Goal: Task Accomplishment & Management: Complete application form

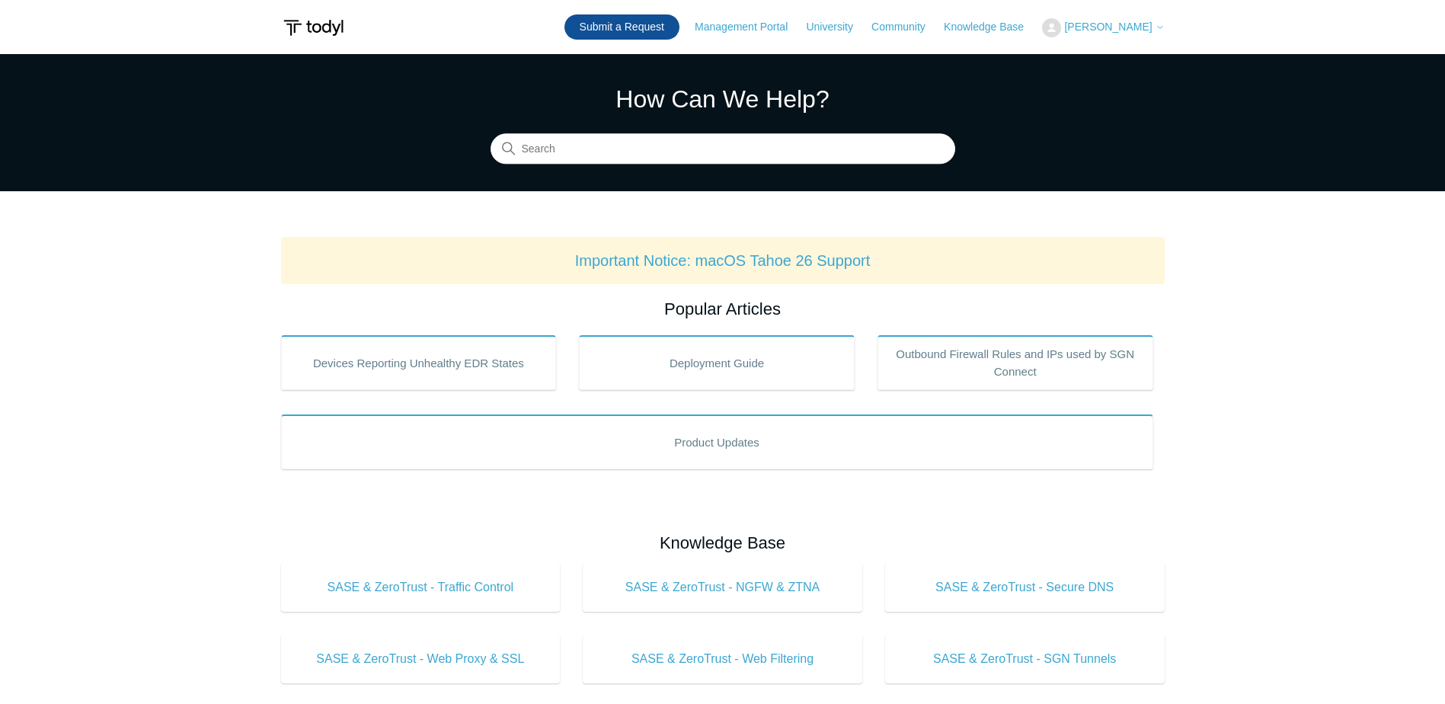
click at [679, 30] on link "Submit a Request" at bounding box center [621, 26] width 115 height 25
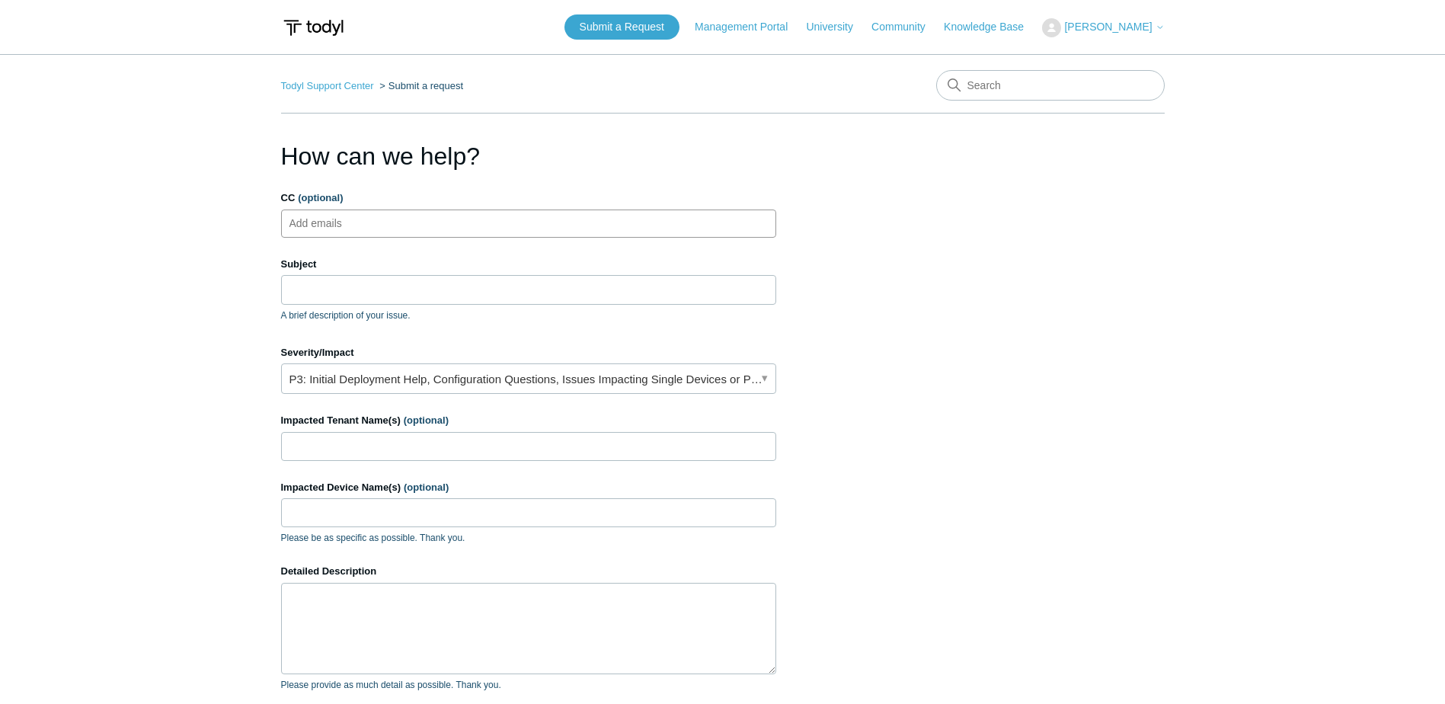
click at [442, 221] on ul "Add emails" at bounding box center [528, 223] width 495 height 28
click at [417, 288] on input "Subject" at bounding box center [528, 289] width 495 height 29
type input "S"
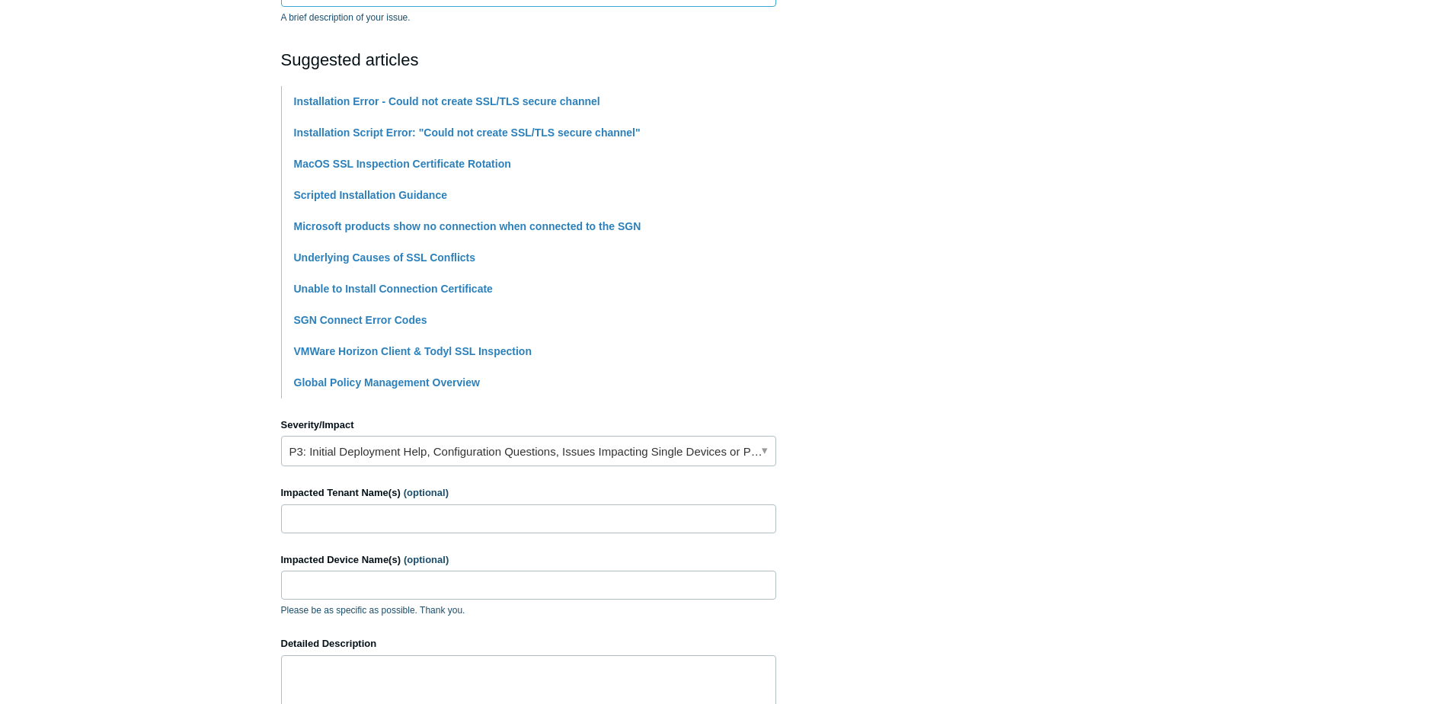
scroll to position [305, 0]
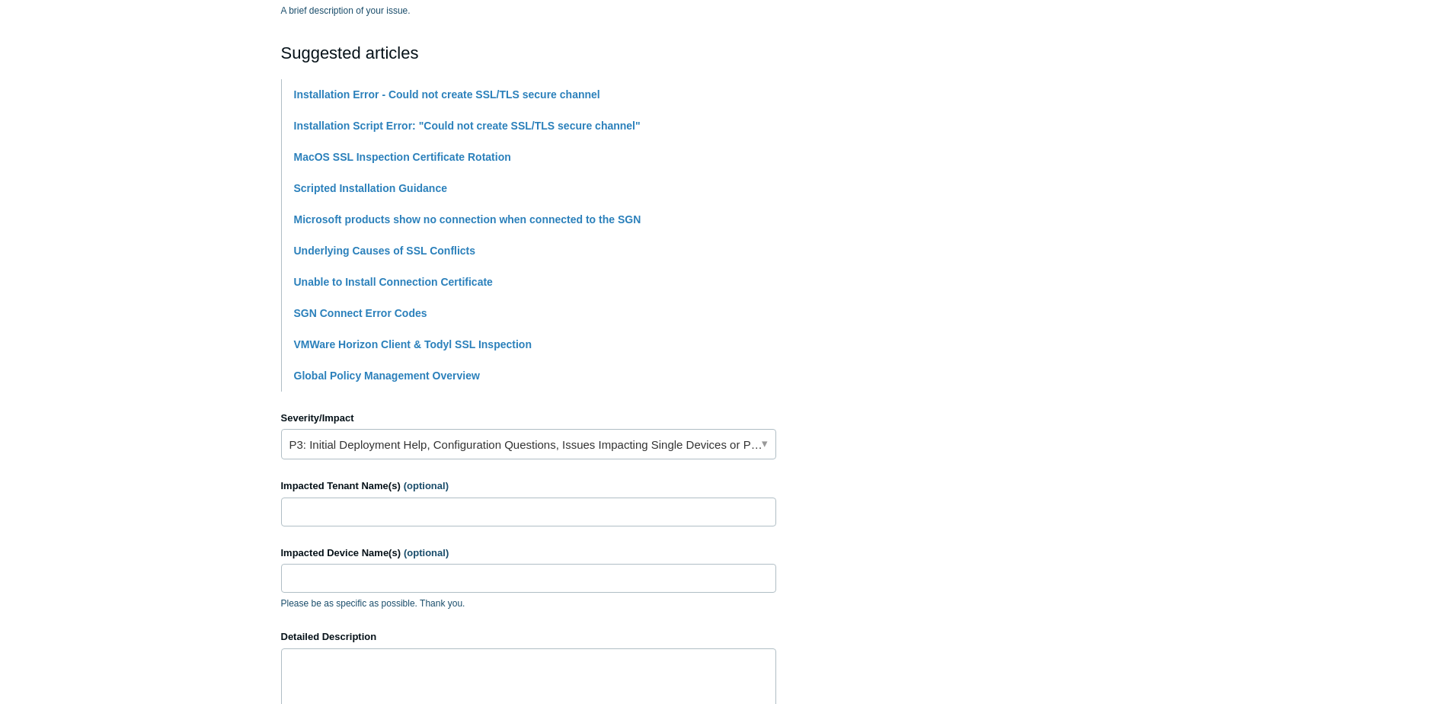
type input "Windows Sandbox SSL Error"
click at [366, 448] on link "P3: Initial Deployment Help, Configuration Questions, Issues Impacting Single D…" at bounding box center [528, 444] width 495 height 30
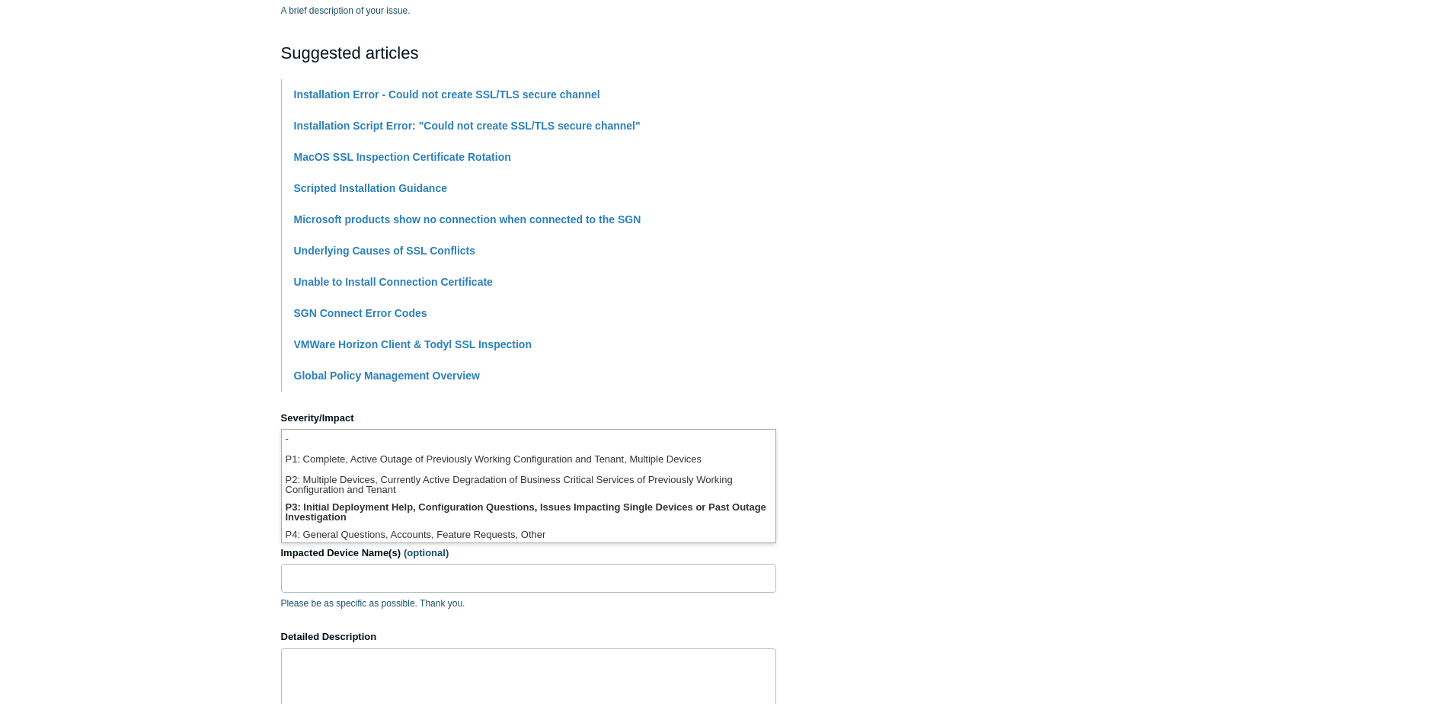
click at [174, 465] on main "Todyl Support Center Submit a request How can we help? CC (optional) Add emails…" at bounding box center [722, 326] width 1445 height 1155
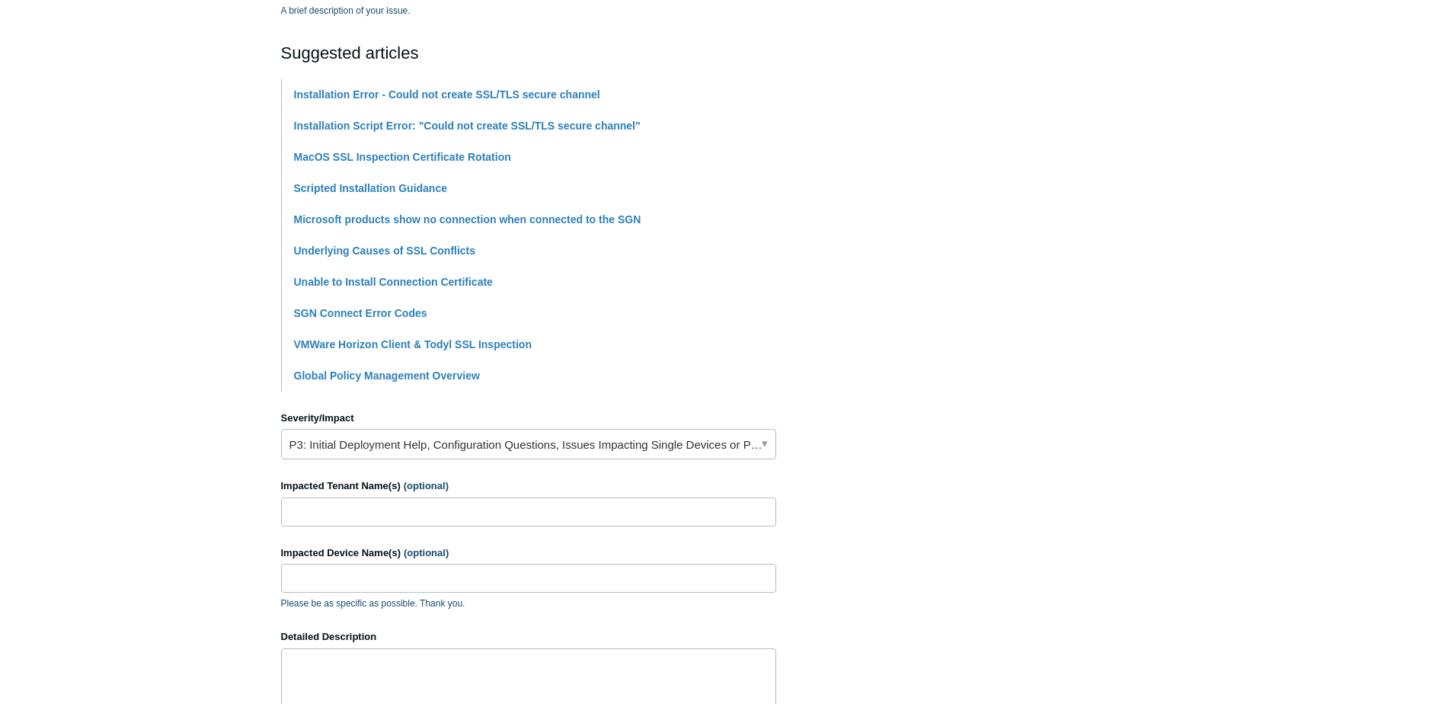
click at [324, 420] on label "Severity/Impact" at bounding box center [528, 418] width 495 height 15
click at [324, 437] on link "P3: Initial Deployment Help, Configuration Questions, Issues Impacting Single D…" at bounding box center [528, 444] width 495 height 30
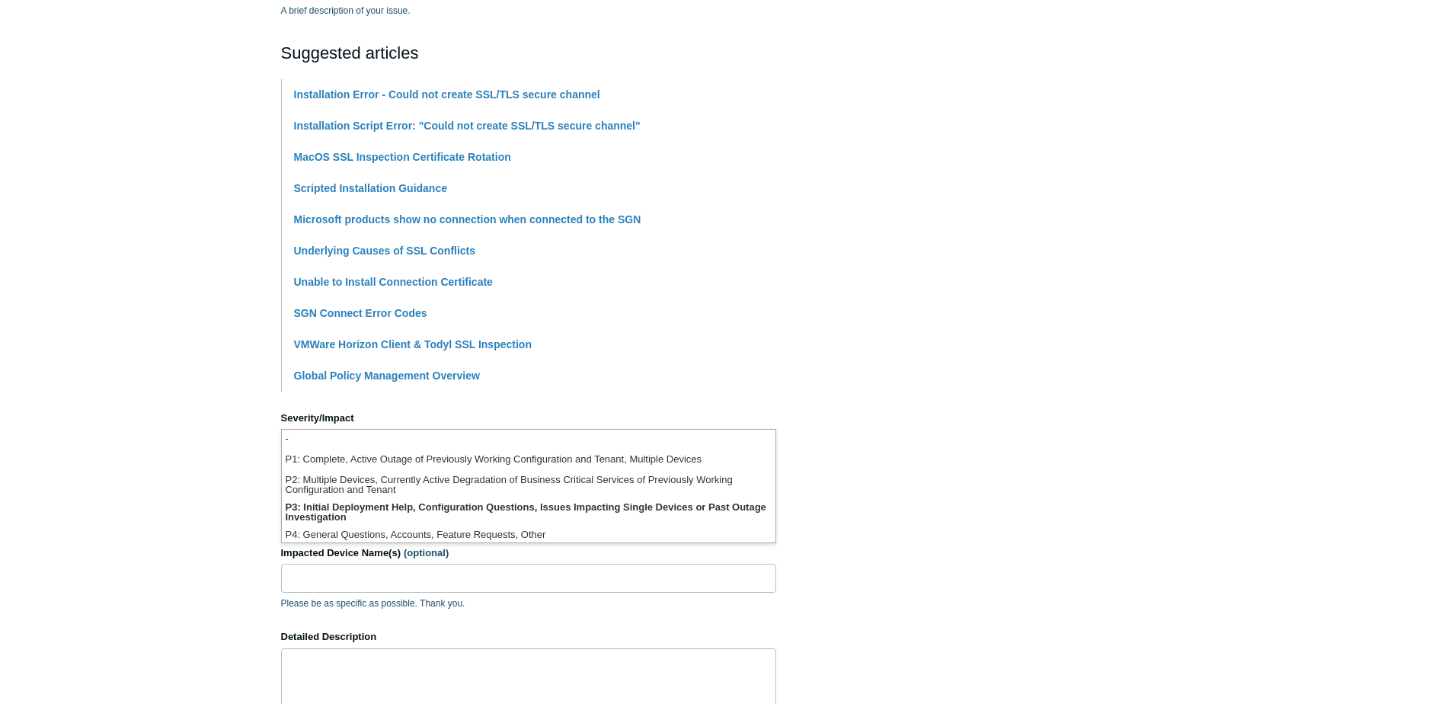
click at [190, 418] on main "Todyl Support Center Submit a request How can we help? CC (optional) Add emails…" at bounding box center [722, 326] width 1445 height 1155
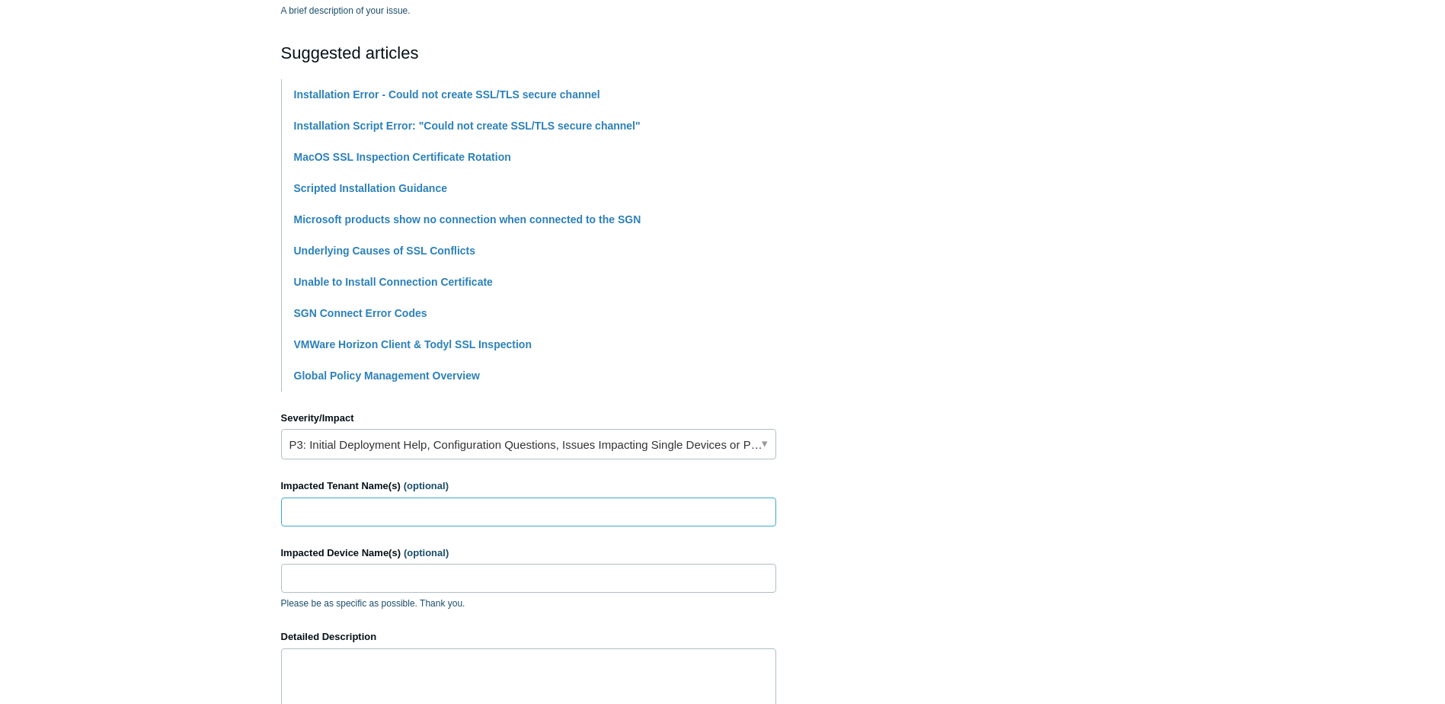
click at [303, 506] on input "Impacted Tenant Name(s) (optional)" at bounding box center [528, 511] width 495 height 29
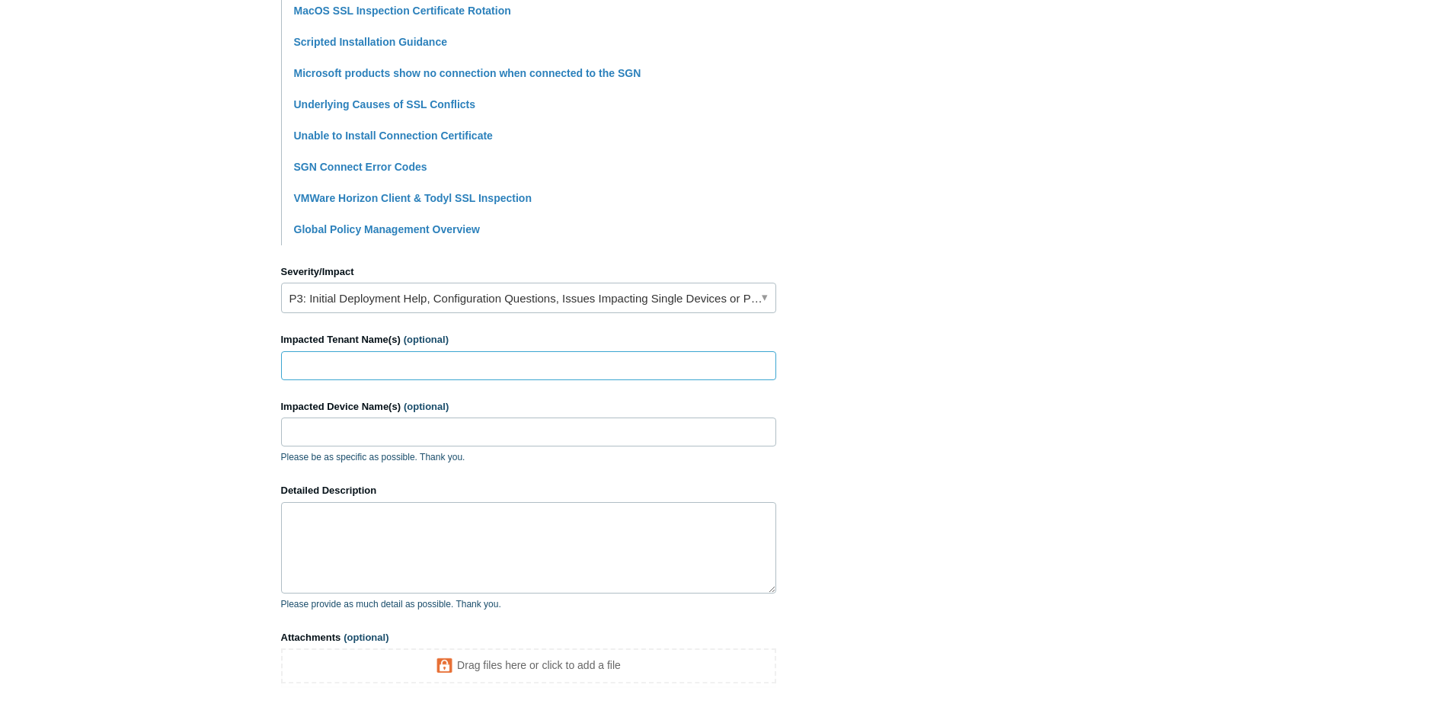
scroll to position [457, 0]
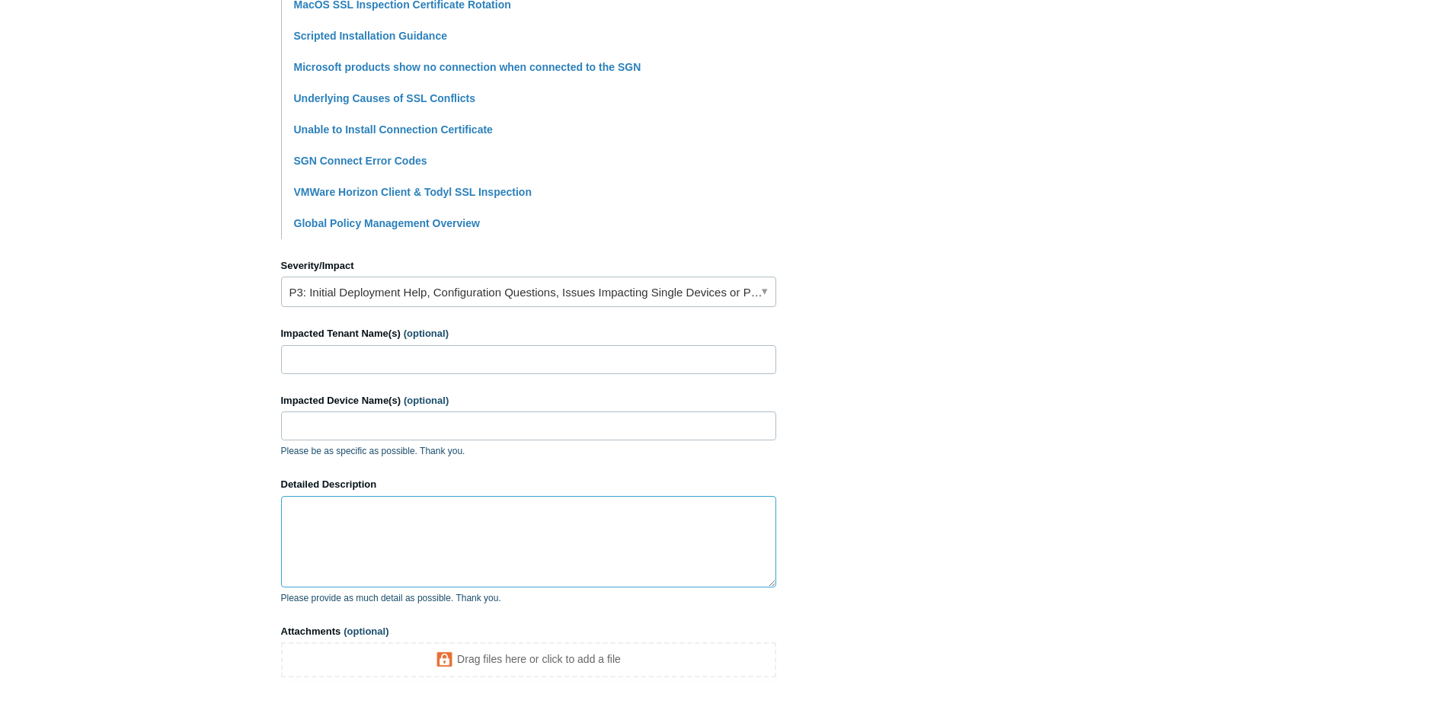
click at [315, 527] on textarea "Detailed Description" at bounding box center [528, 541] width 495 height 91
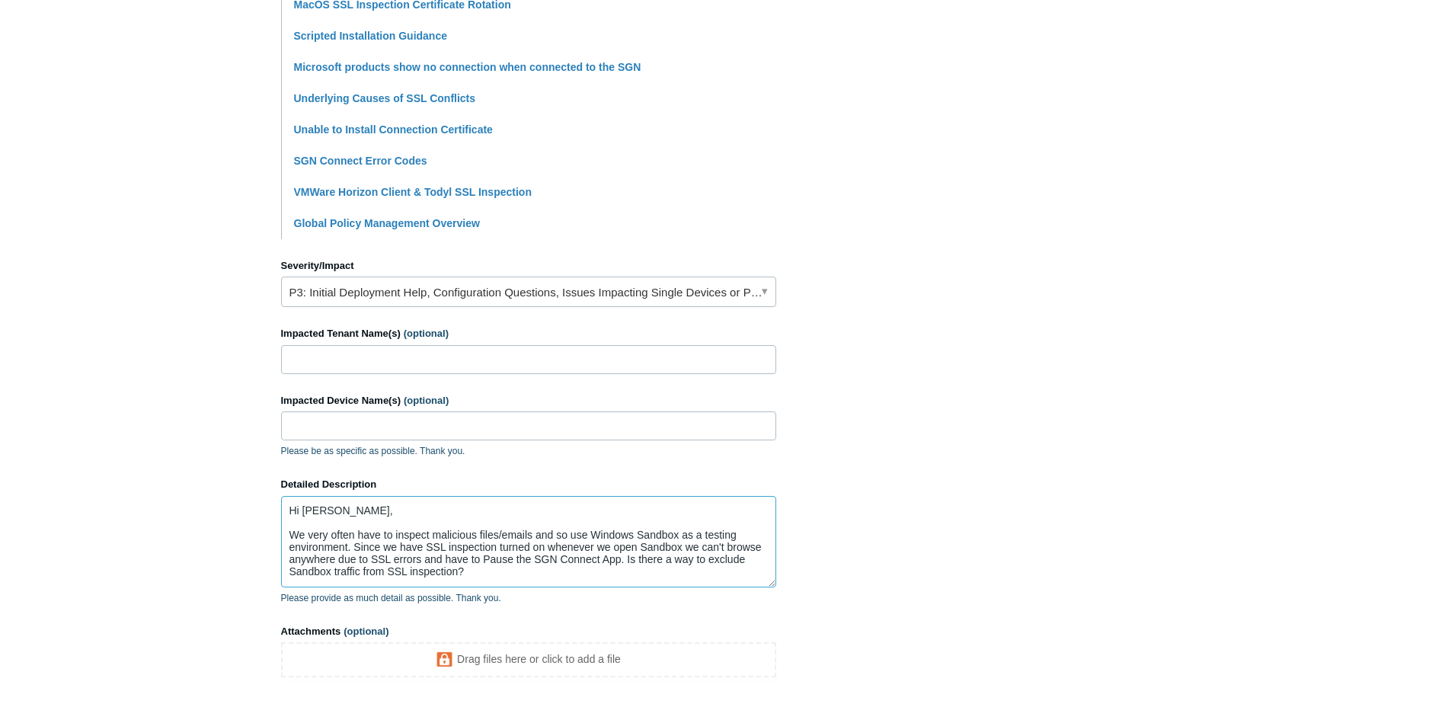
click at [506, 574] on textarea "Hi Todyl, We very often have to inspect malicious files/emails and so use Windo…" at bounding box center [528, 541] width 495 height 91
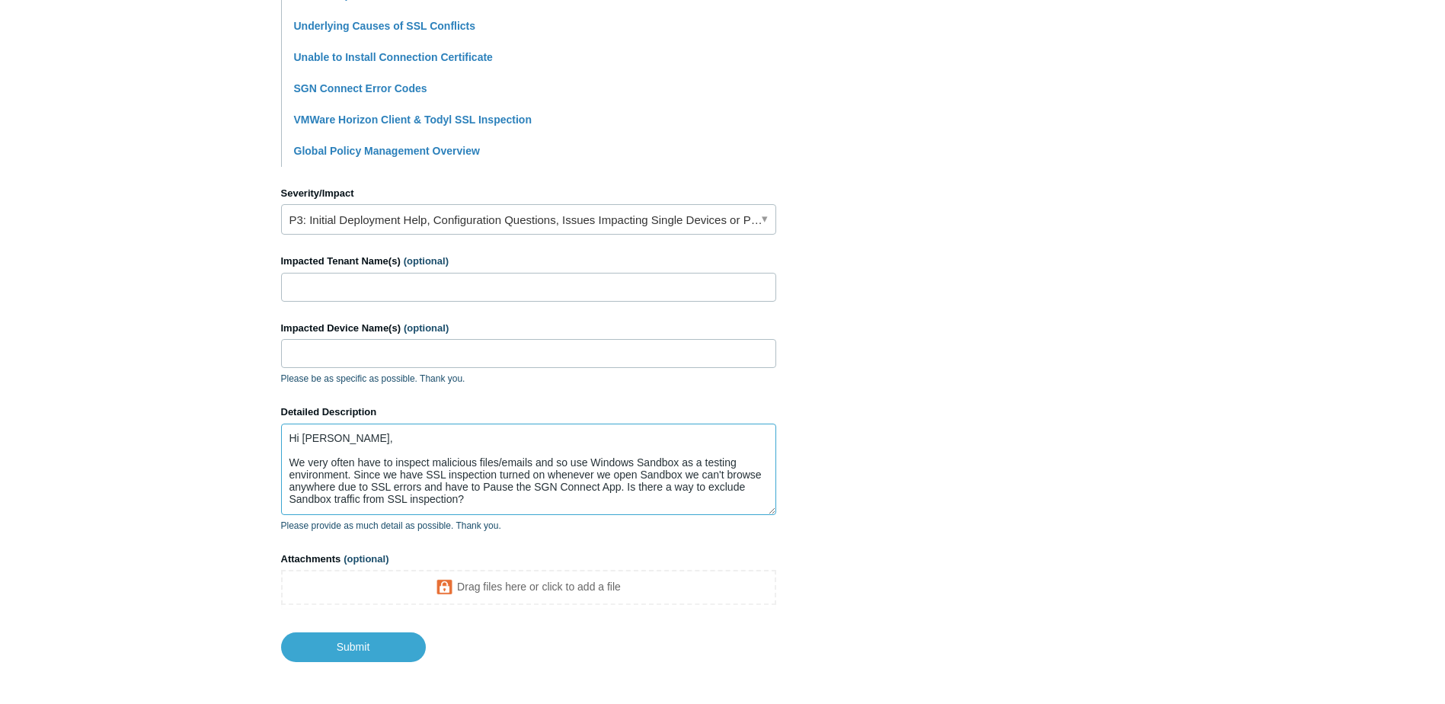
scroll to position [593, 0]
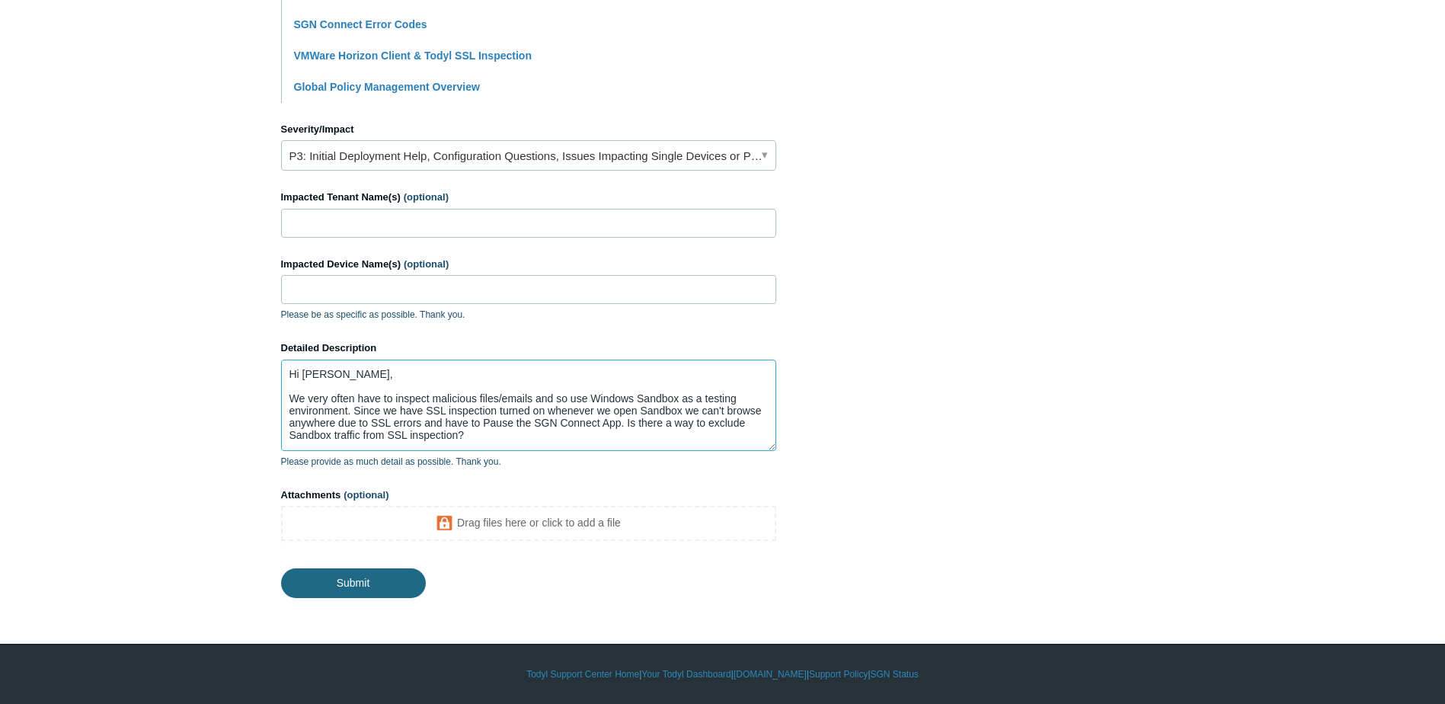
type textarea "Hi Todyl, We very often have to inspect malicious files/emails and so use Windo…"
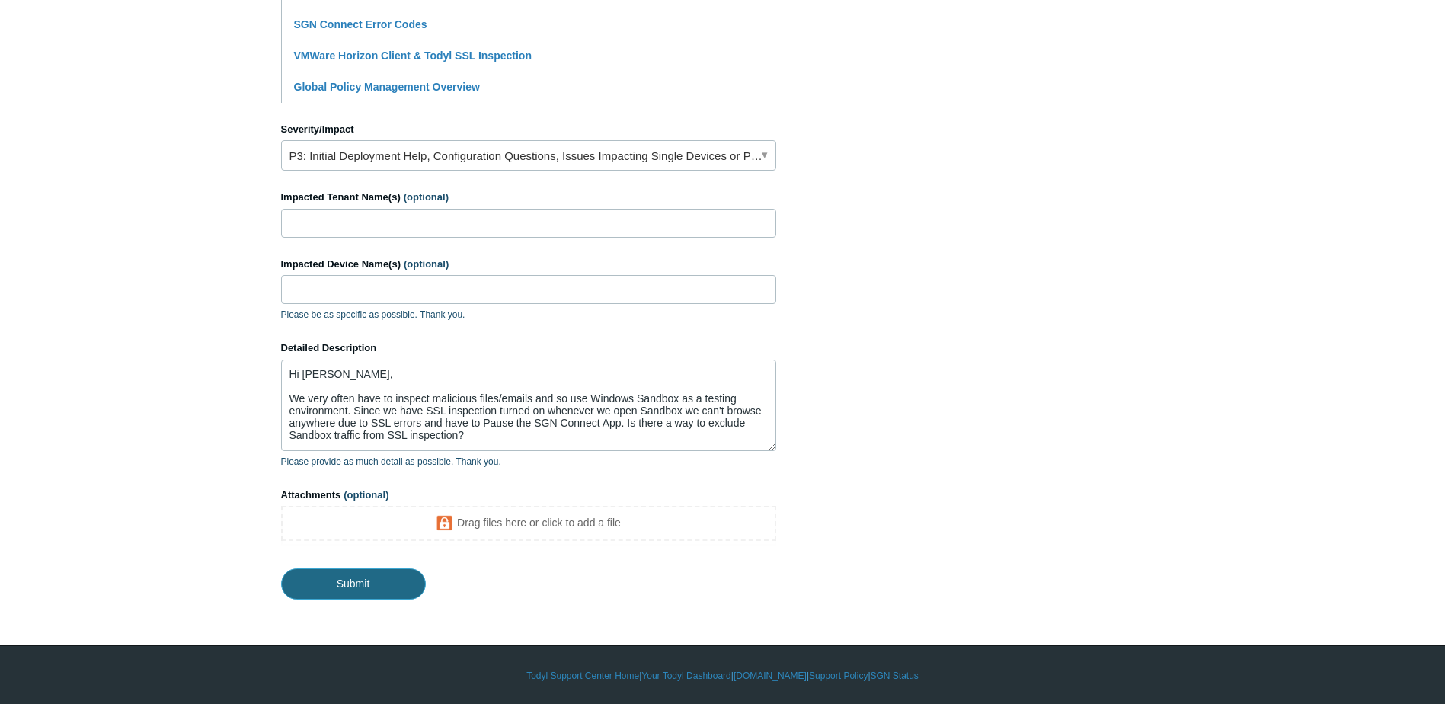
click at [368, 582] on input "Submit" at bounding box center [353, 583] width 145 height 30
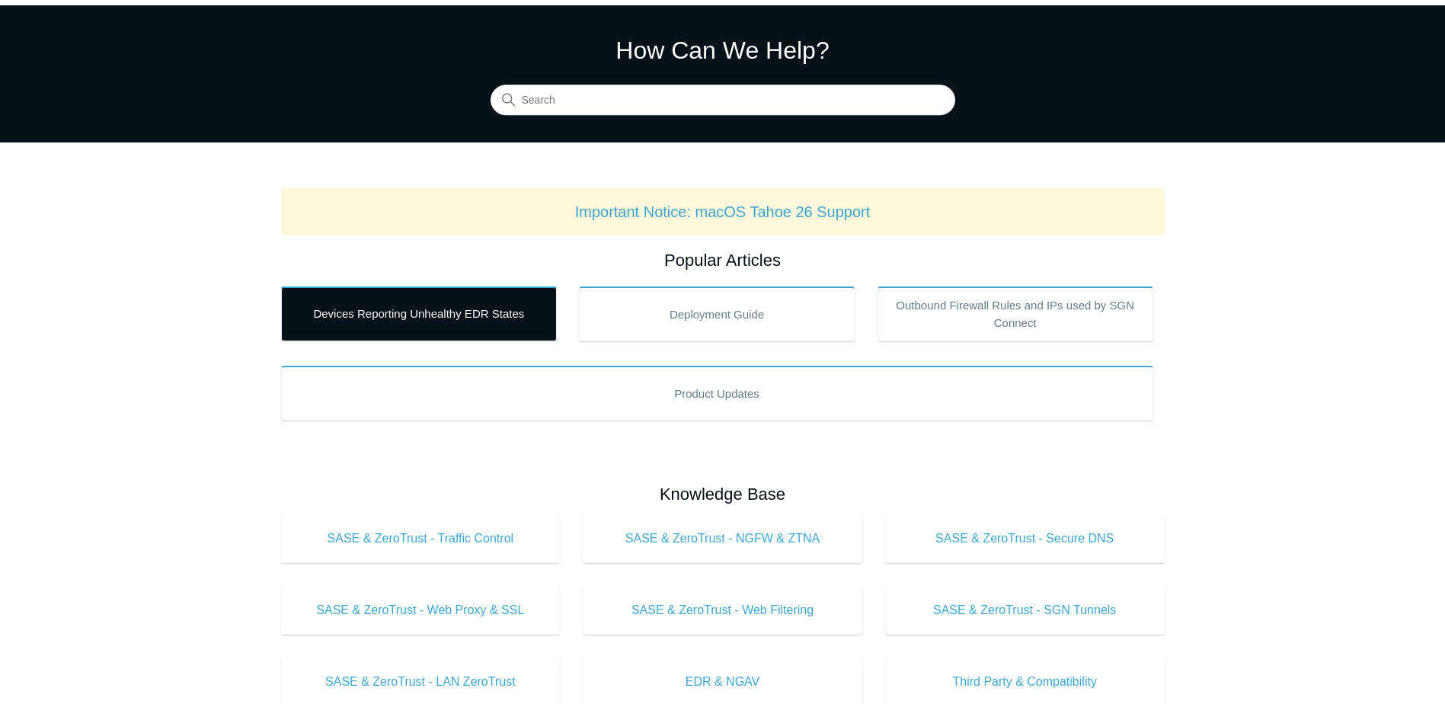
scroll to position [76, 0]
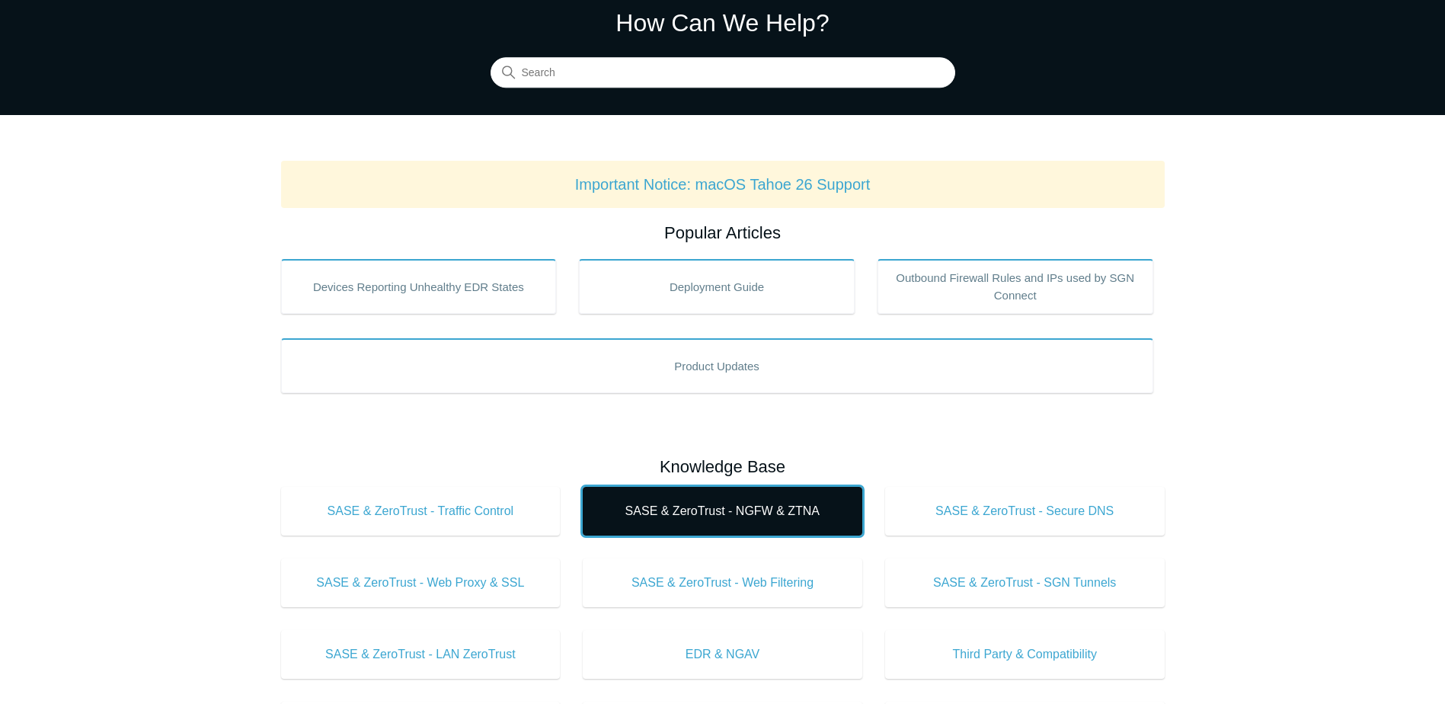
click at [701, 506] on span "SASE & ZeroTrust - NGFW & ZTNA" at bounding box center [723, 511] width 234 height 18
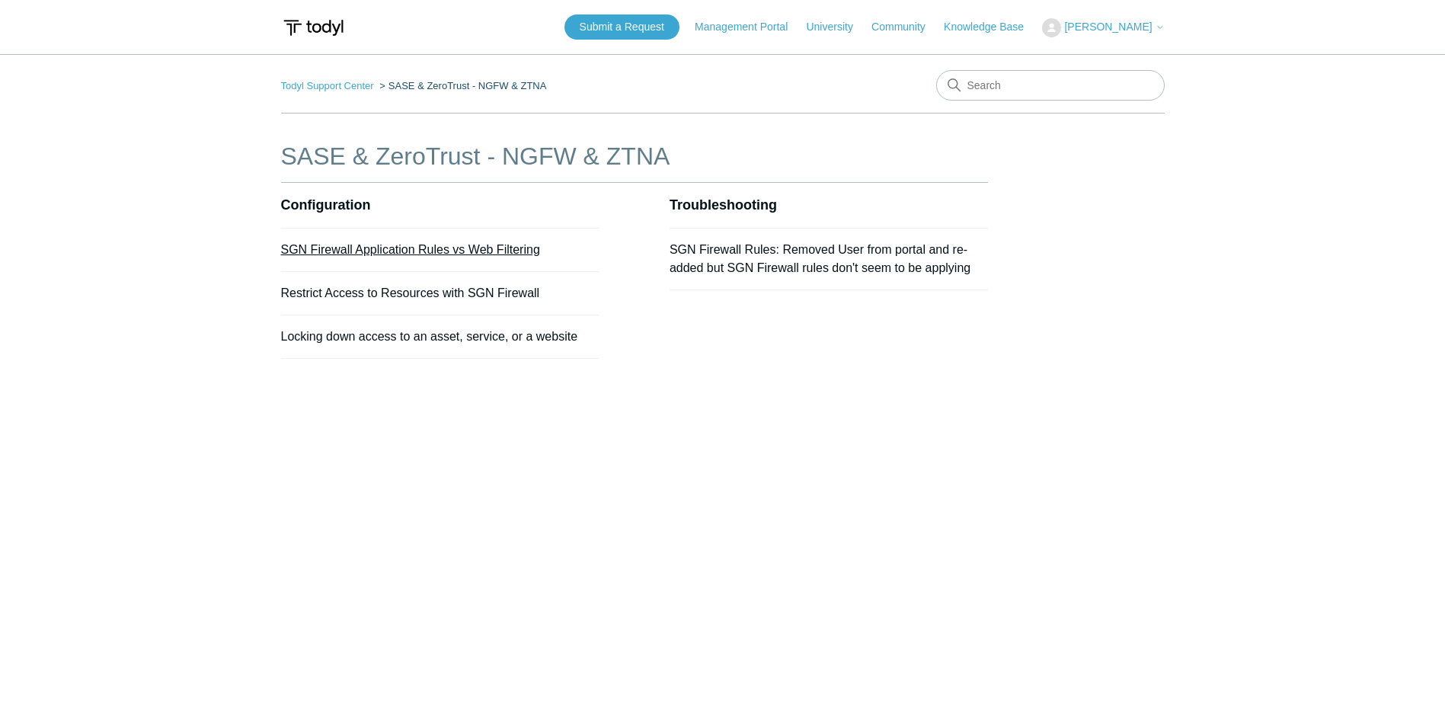
click at [500, 254] on link "SGN Firewall Application Rules vs Web Filtering" at bounding box center [410, 249] width 259 height 13
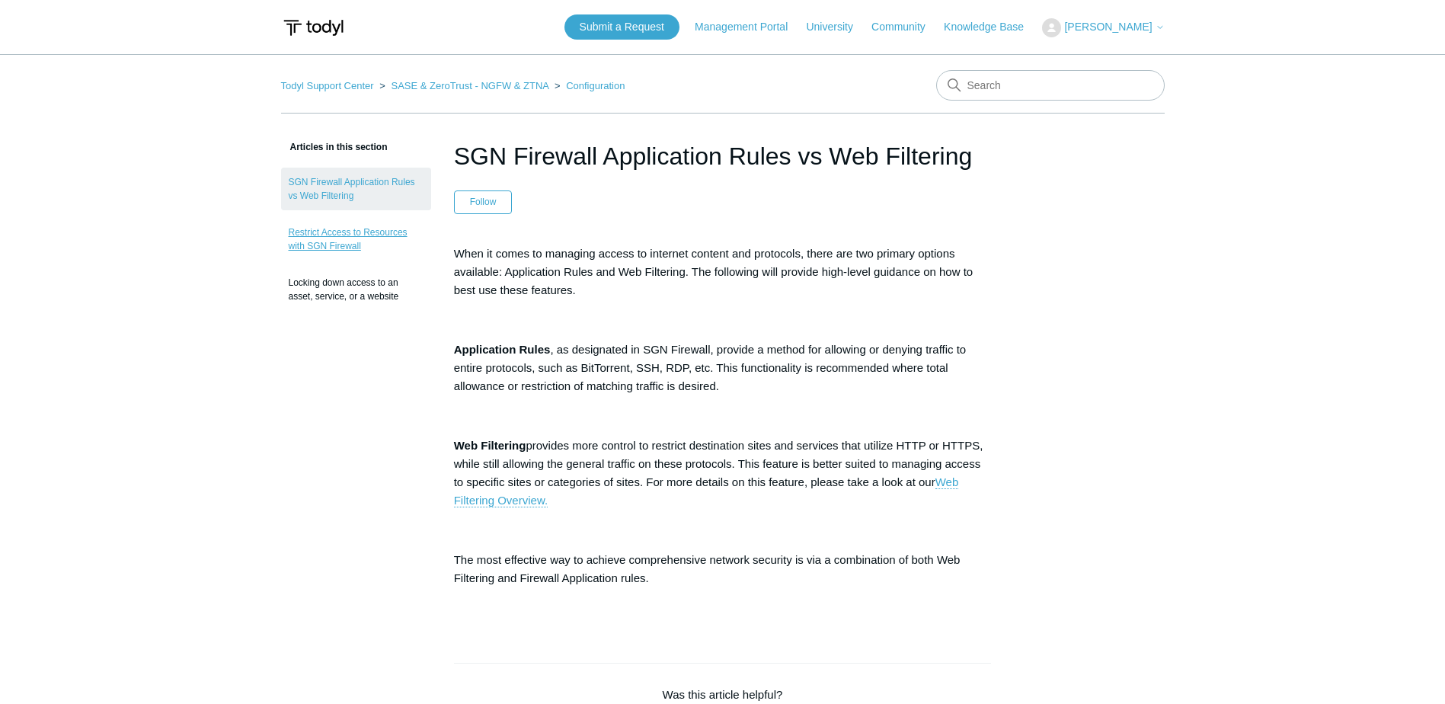
click at [353, 244] on link "Restrict Access to Resources with SGN Firewall" at bounding box center [356, 239] width 150 height 43
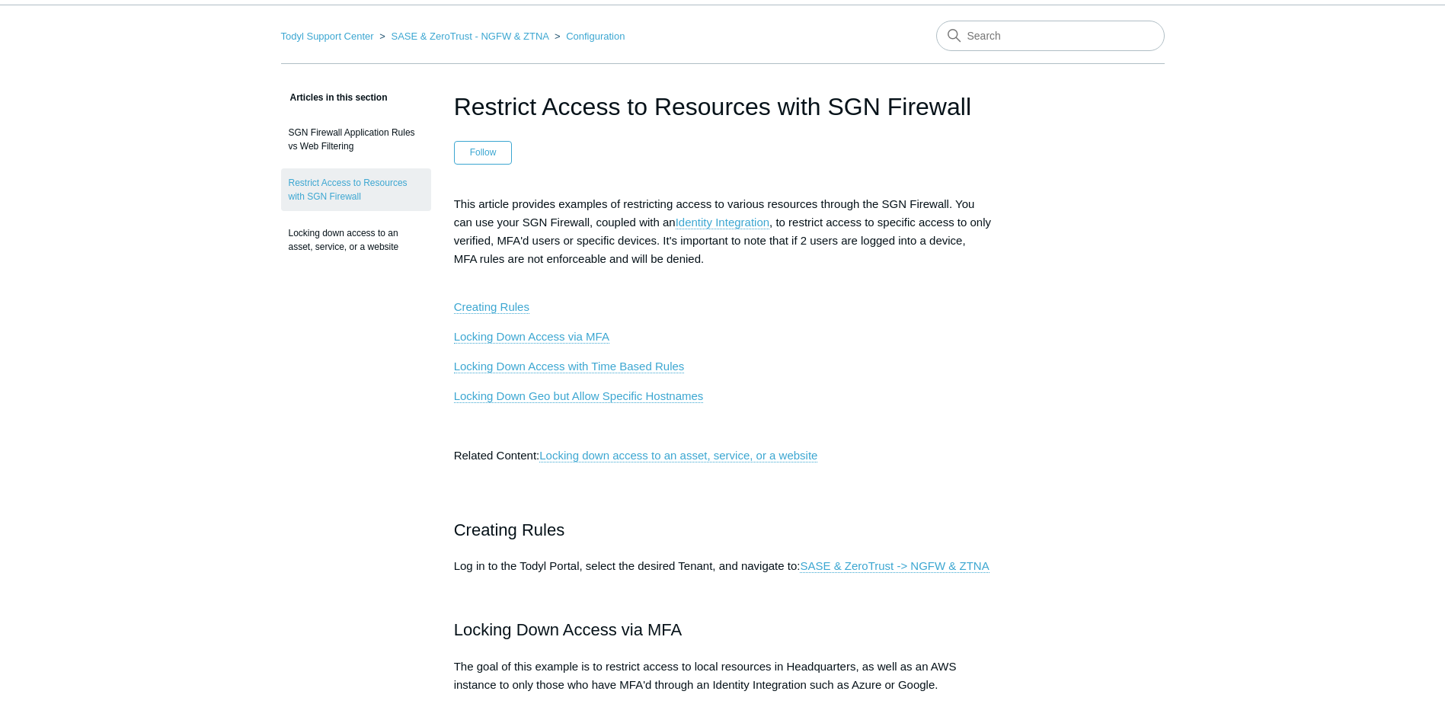
scroll to position [76, 0]
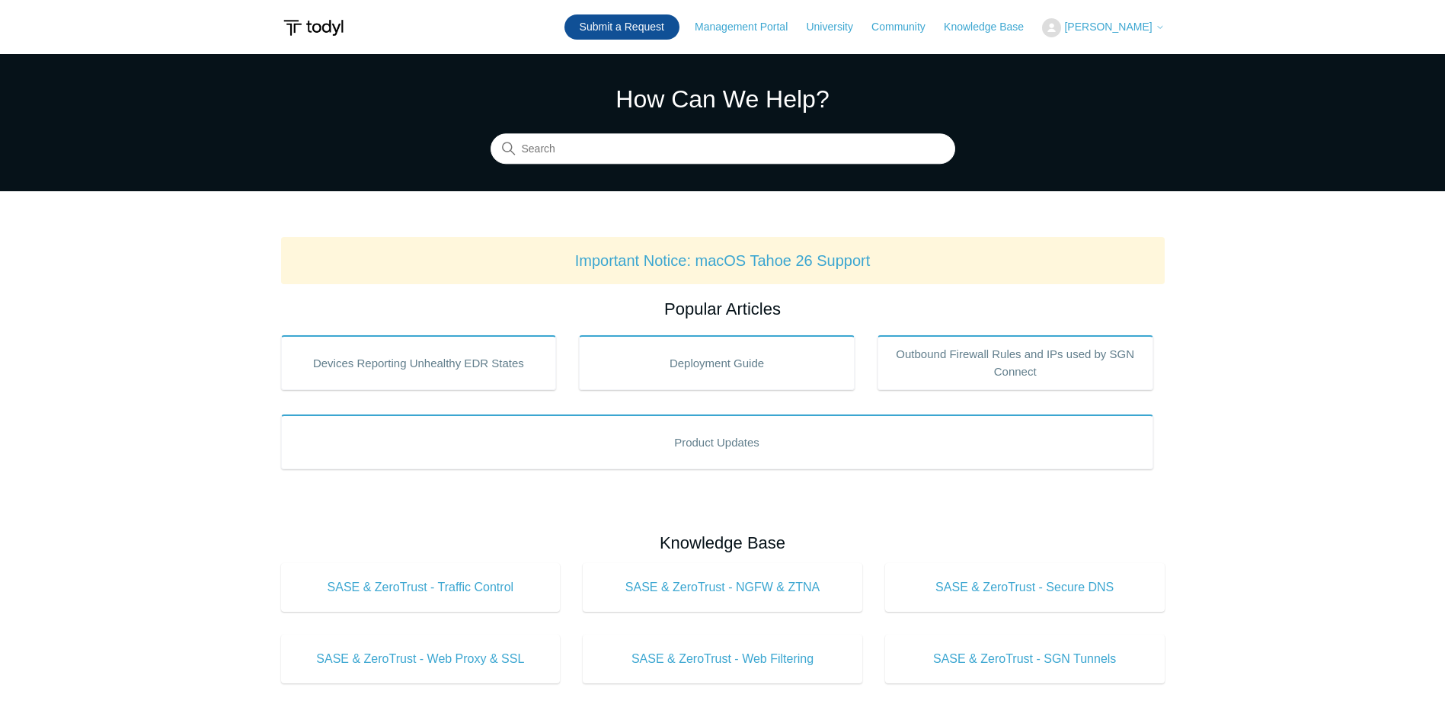
click at [627, 23] on link "Submit a Request" at bounding box center [621, 26] width 115 height 25
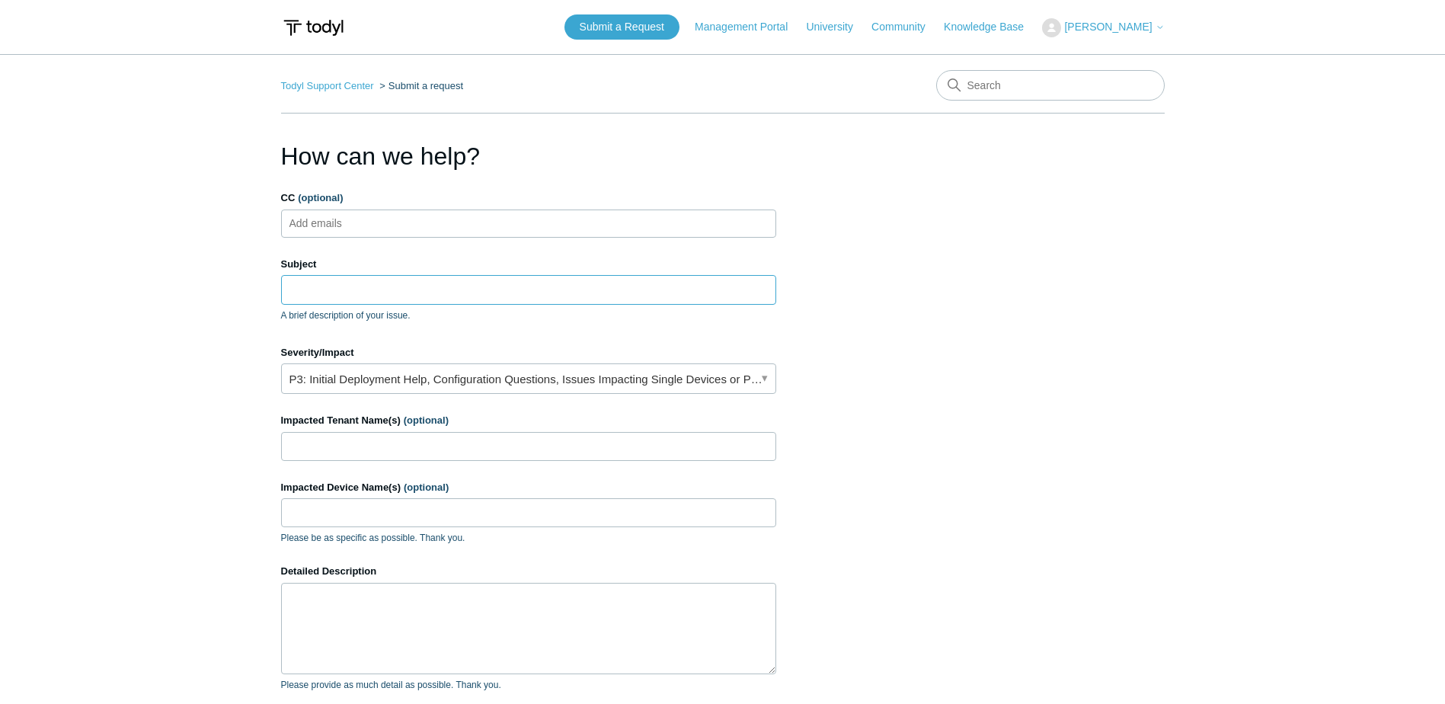
click at [463, 280] on input "Subject" at bounding box center [528, 289] width 495 height 29
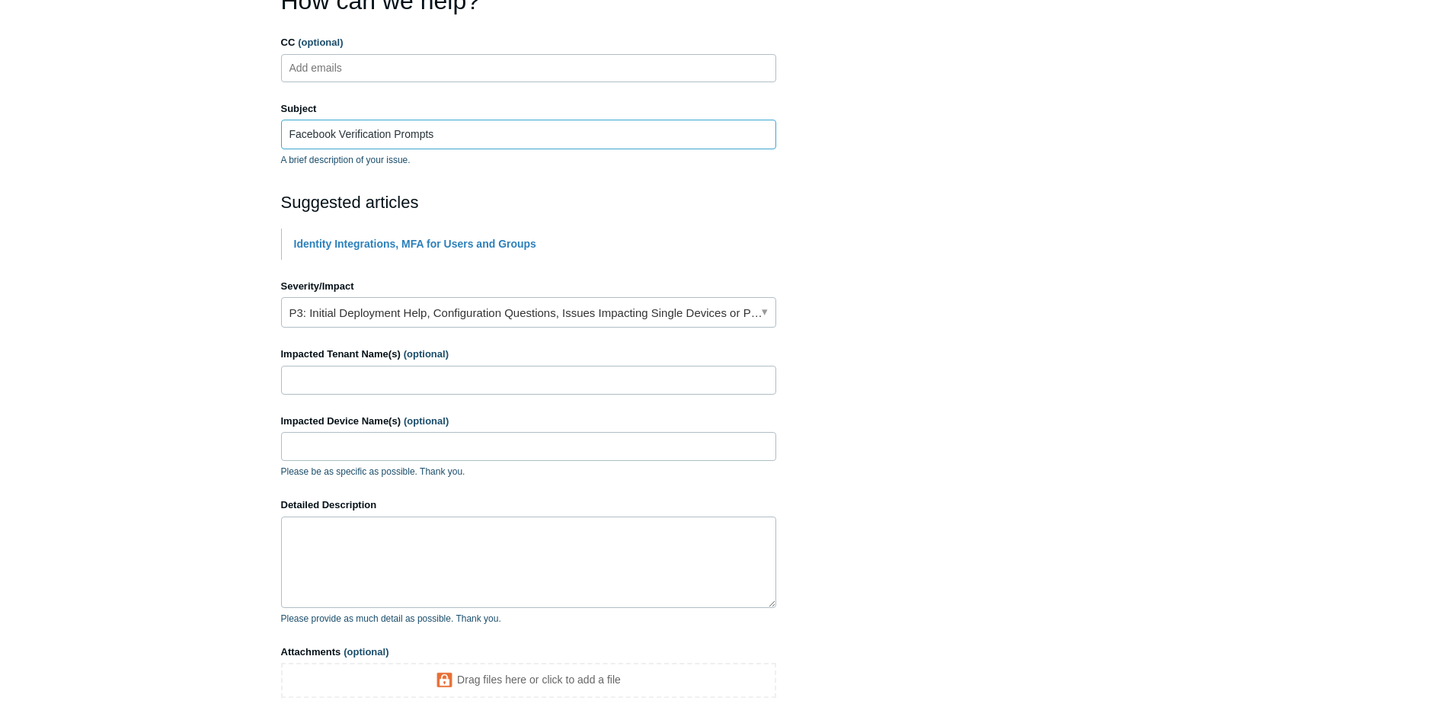
scroll to position [228, 0]
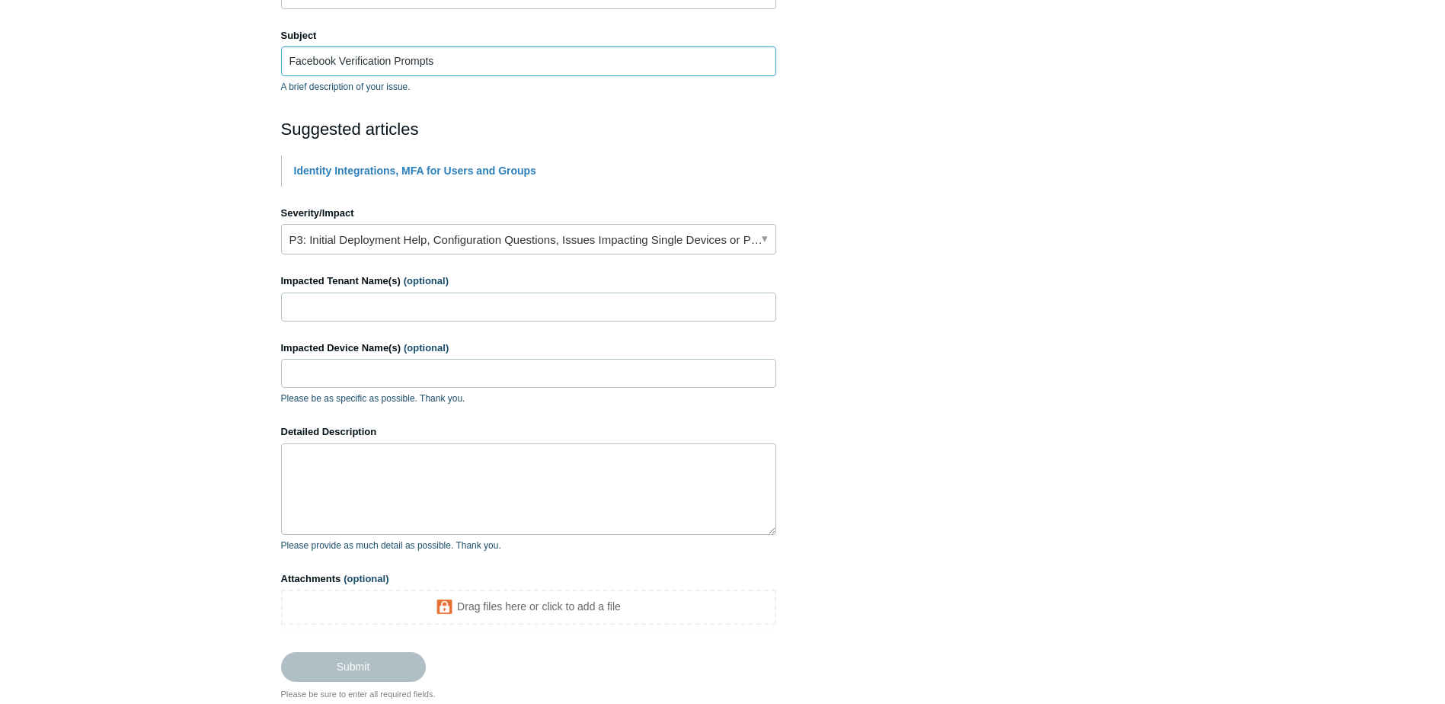
type input "Facebook Verification Prompts"
click at [429, 471] on textarea "Detailed Description" at bounding box center [528, 488] width 495 height 91
click at [562, 465] on textarea "We have a client that after implementing [PERSON_NAME] gets" at bounding box center [528, 488] width 495 height 91
click at [392, 459] on textarea "We have a client that after implementing [PERSON_NAME] gets" at bounding box center [528, 488] width 495 height 91
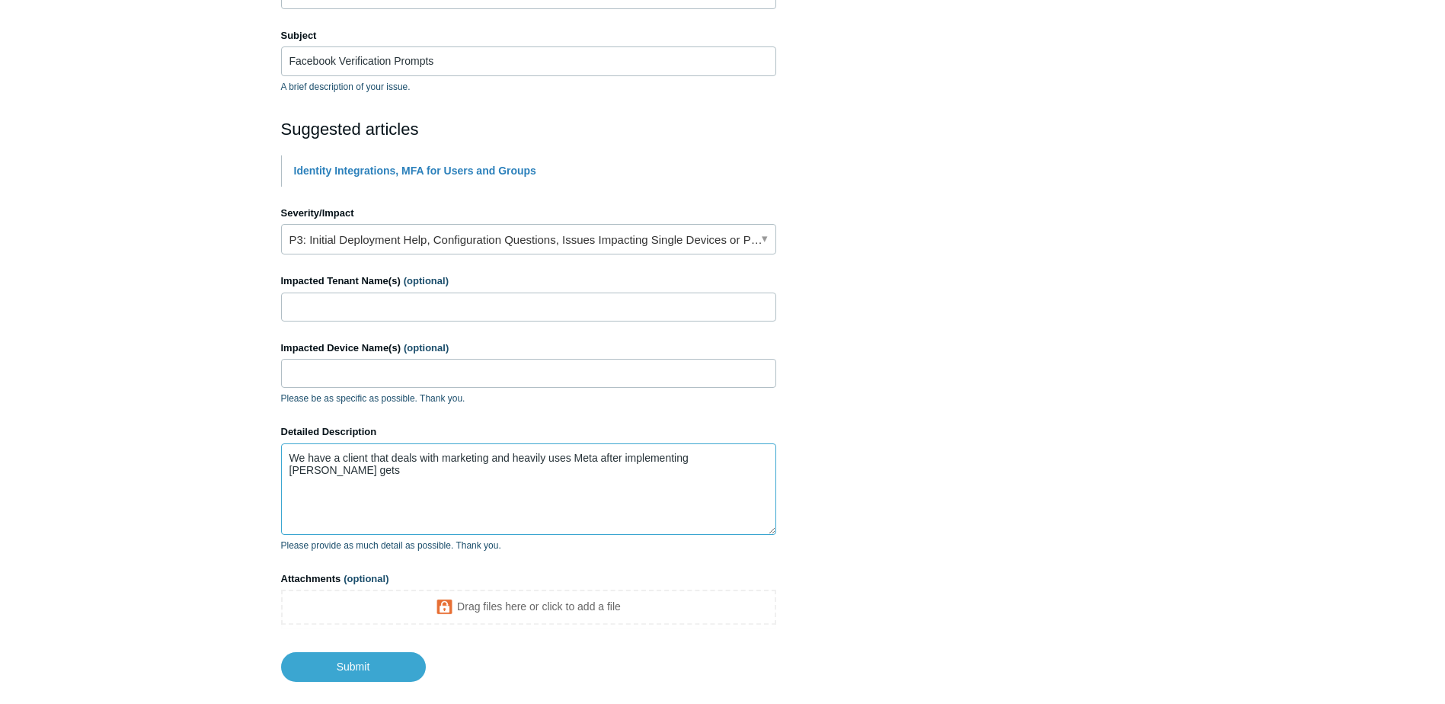
type textarea "We have a client that deals with marketing and heavily uses Meta after implemen…"
click at [312, 59] on input "Facebook Verification Prompts" at bounding box center [528, 60] width 495 height 29
type input "Meta Verification Prompts"
click at [591, 464] on textarea "We have a client that deals with marketing and heavily uses Meta after implemen…" at bounding box center [528, 488] width 495 height 91
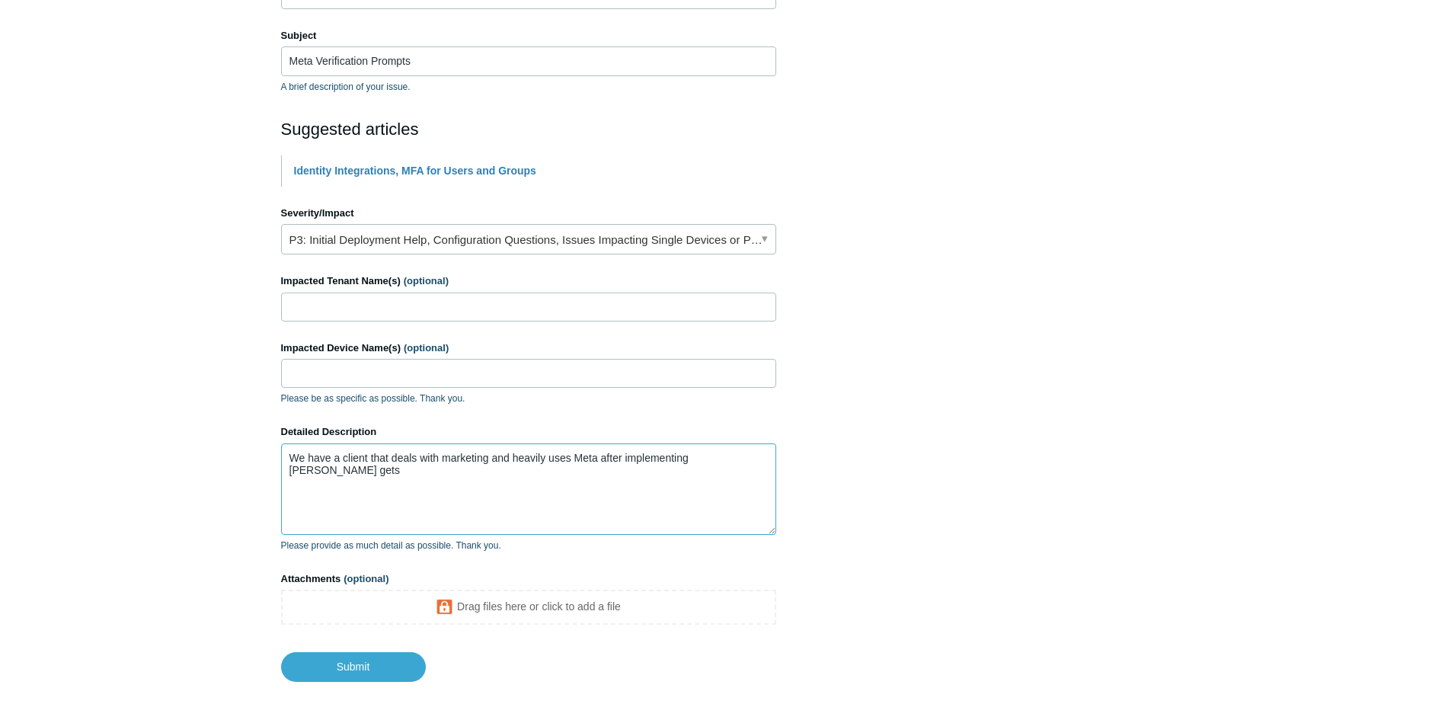
click at [599, 456] on textarea "We have a client that deals with marketing and heavily uses Meta after implemen…" at bounding box center [528, 488] width 495 height 91
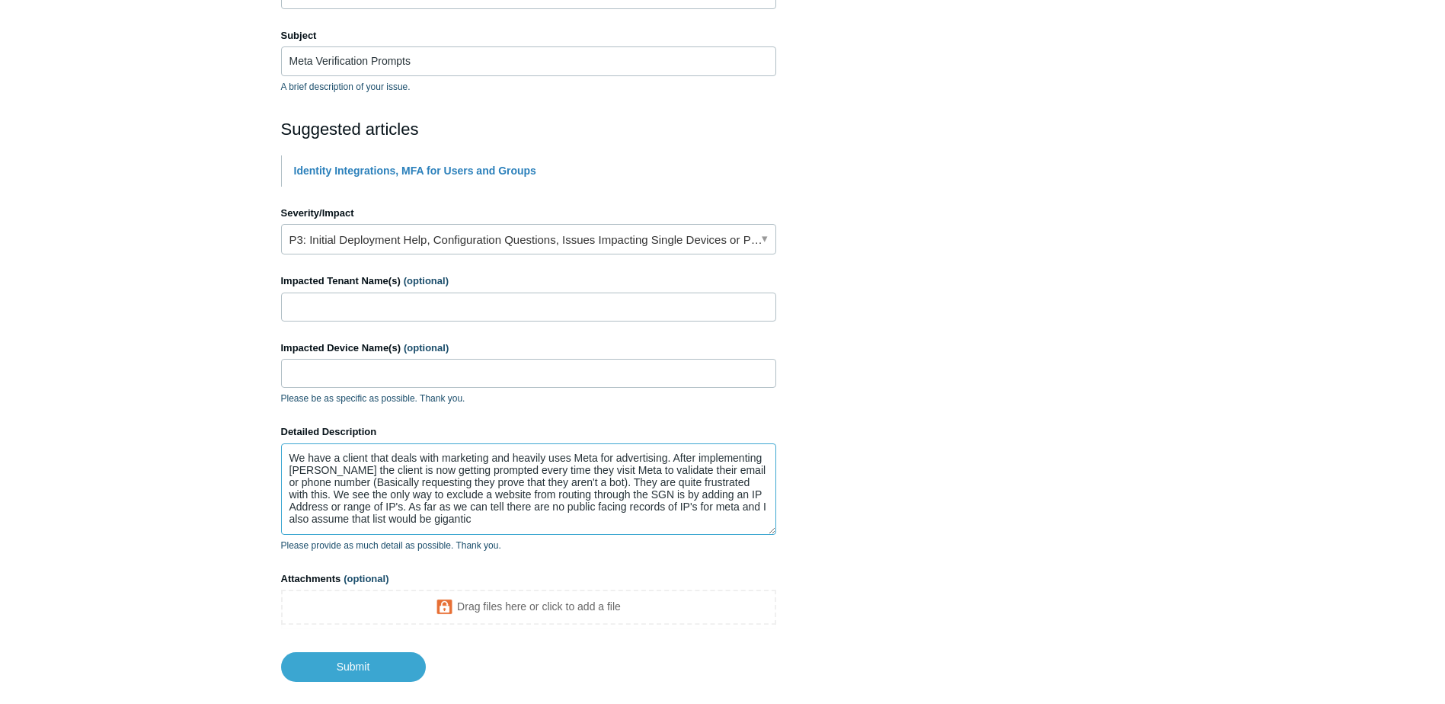
click at [464, 522] on textarea "We have a client that deals with marketing and heavily uses Meta for advertisin…" at bounding box center [528, 488] width 495 height 91
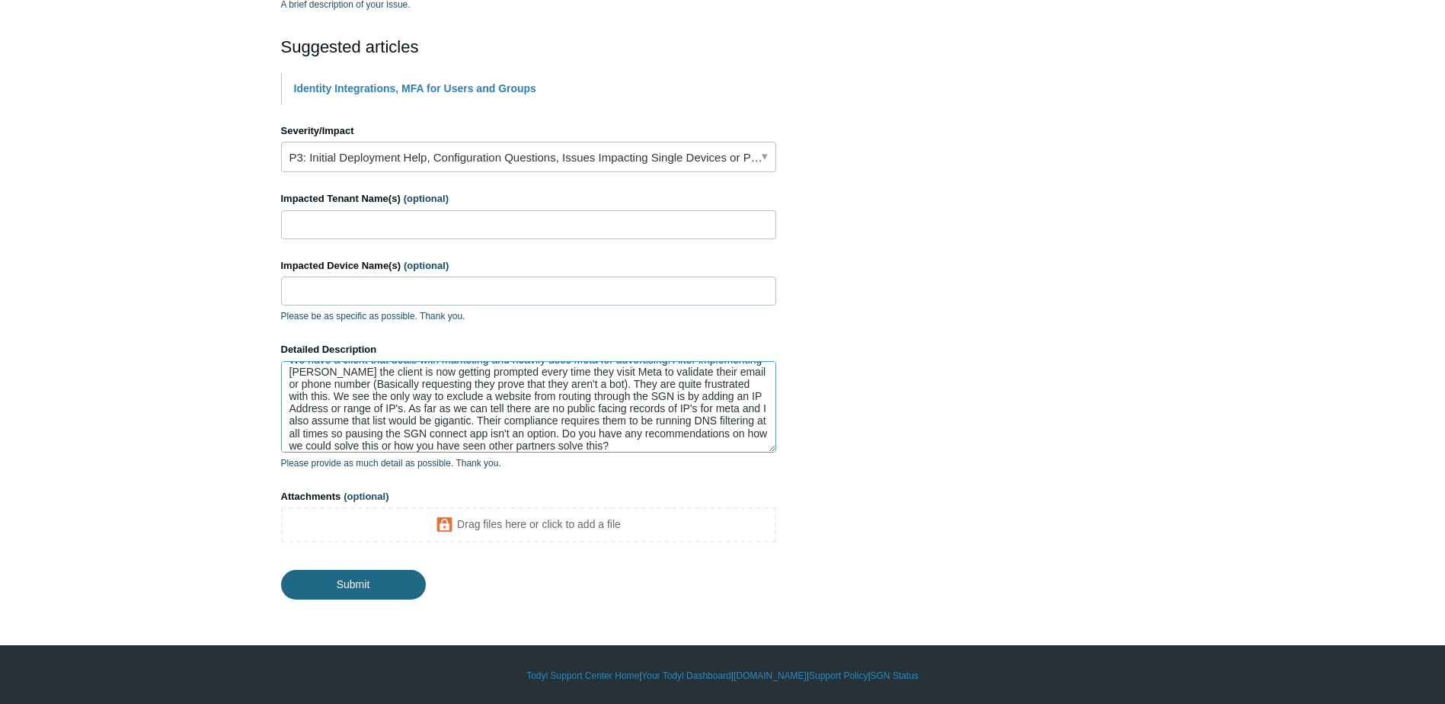
scroll to position [312, 0]
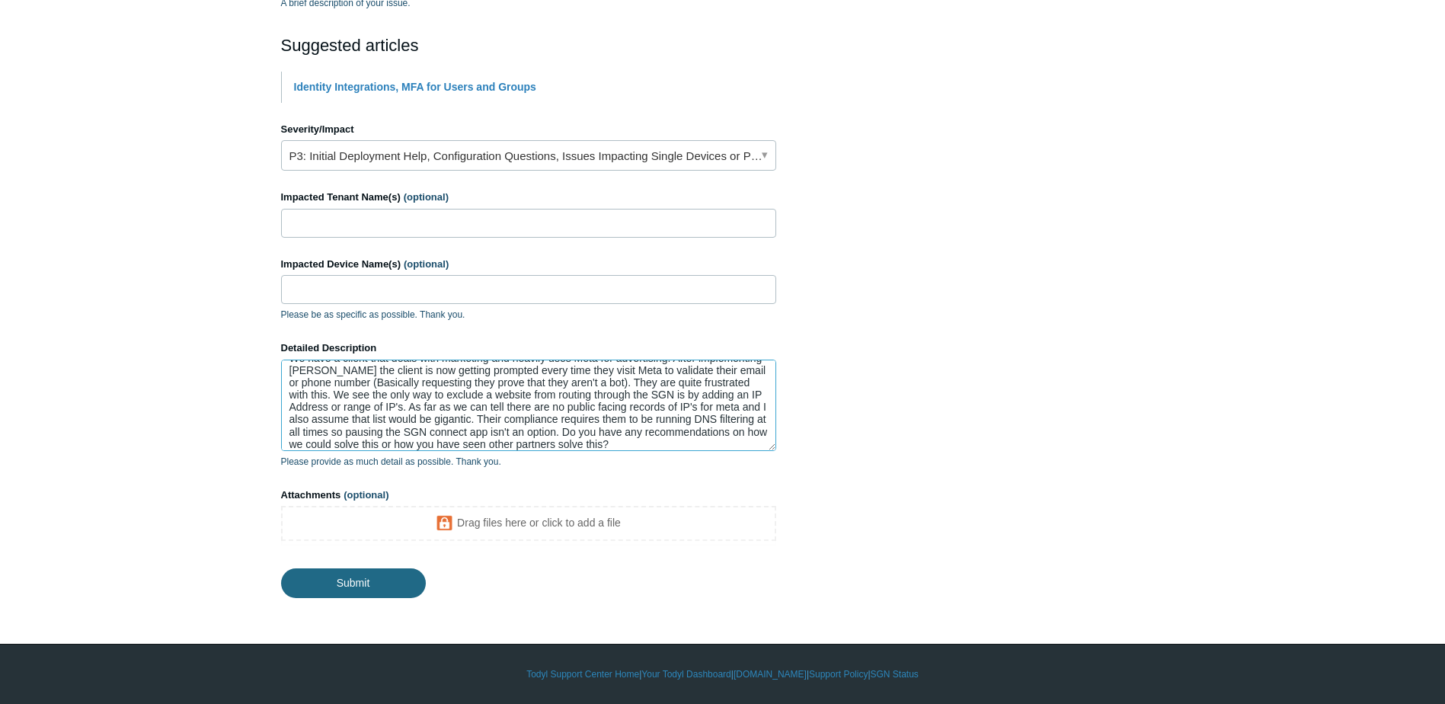
type textarea "We have a client that deals with marketing and heavily uses Meta for advertisin…"
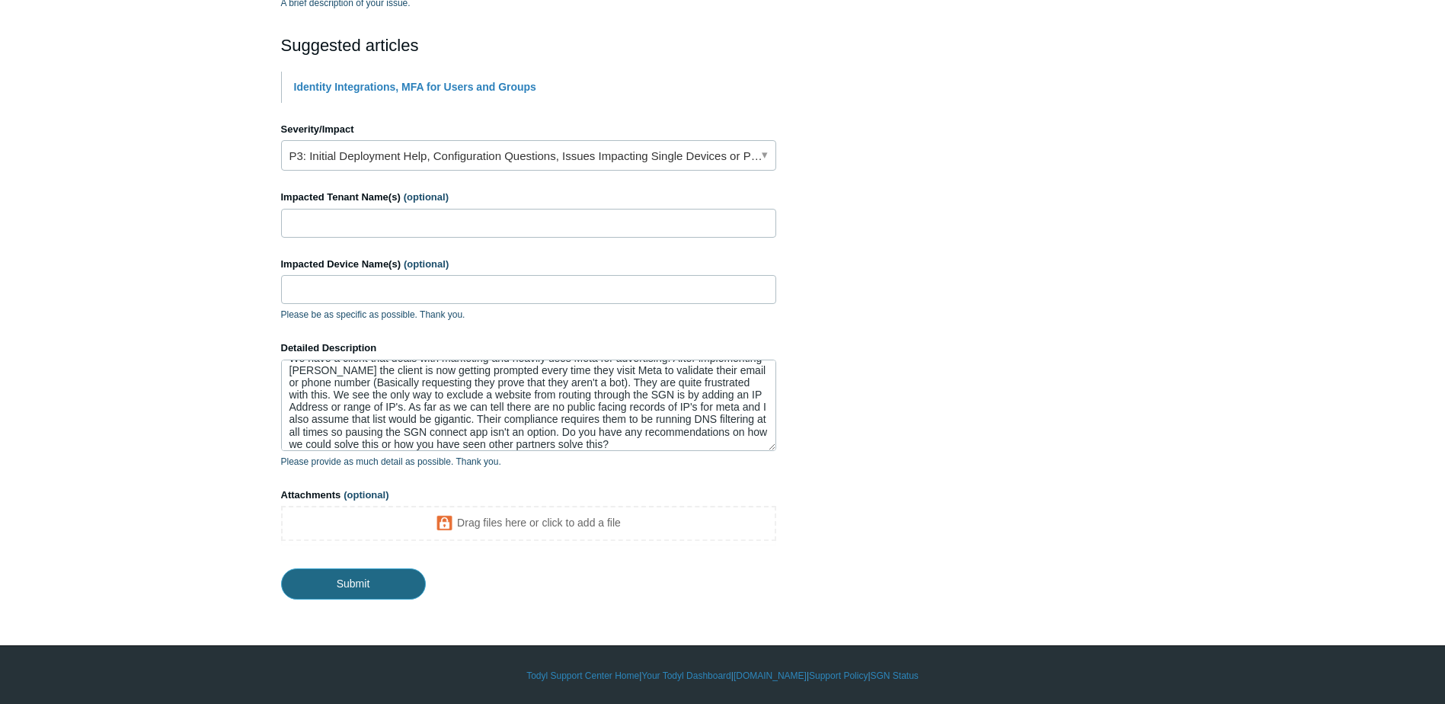
click at [353, 586] on input "Submit" at bounding box center [353, 583] width 145 height 30
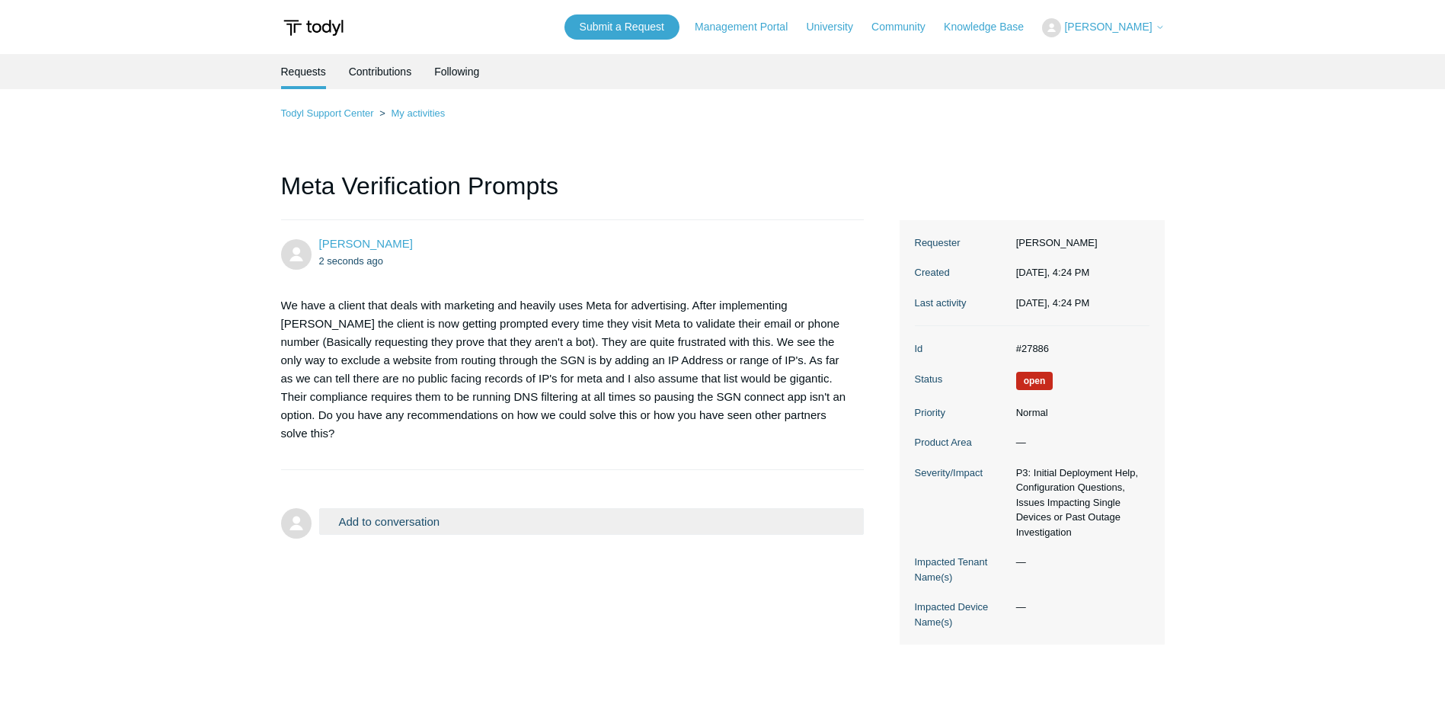
click at [1019, 344] on dd "#27886" at bounding box center [1078, 348] width 141 height 15
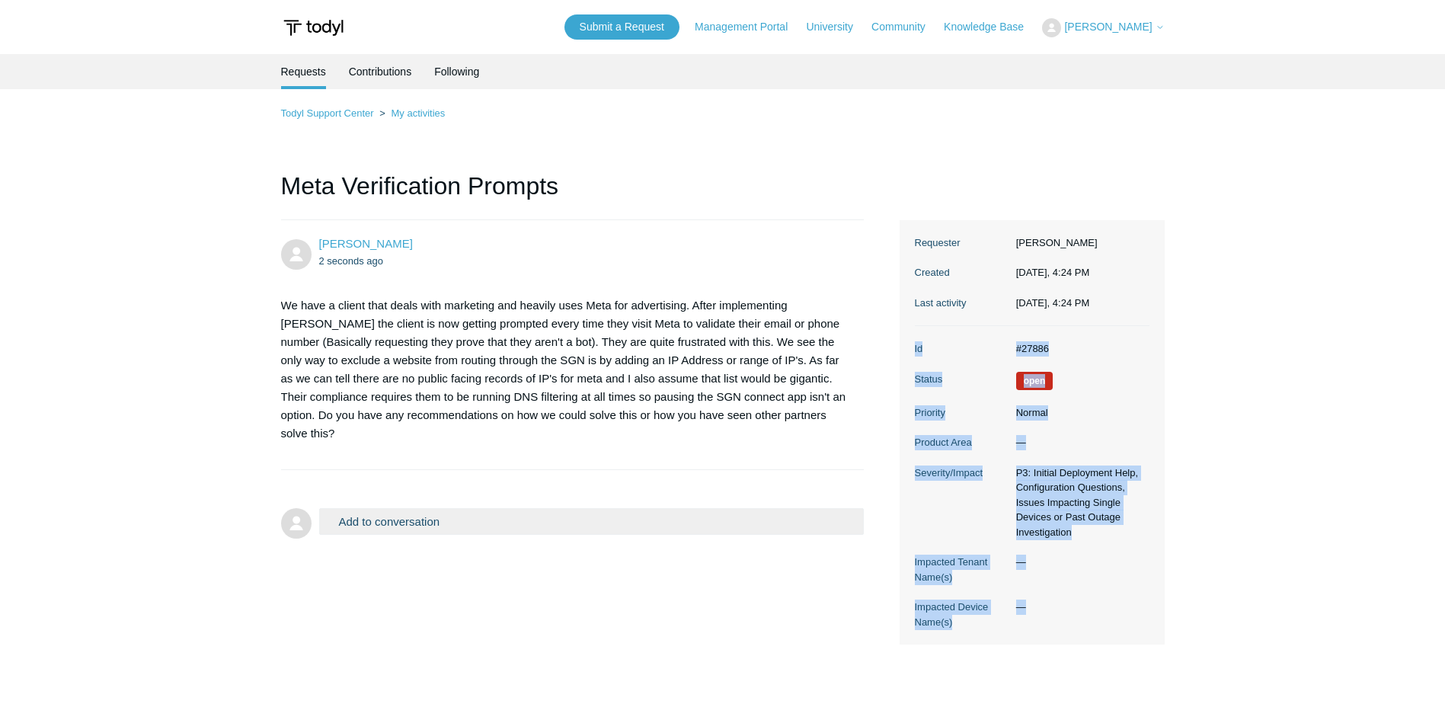
drag, startPoint x: 1019, startPoint y: 344, endPoint x: 988, endPoint y: 350, distance: 32.0
click at [988, 350] on dt "Id" at bounding box center [962, 348] width 94 height 15
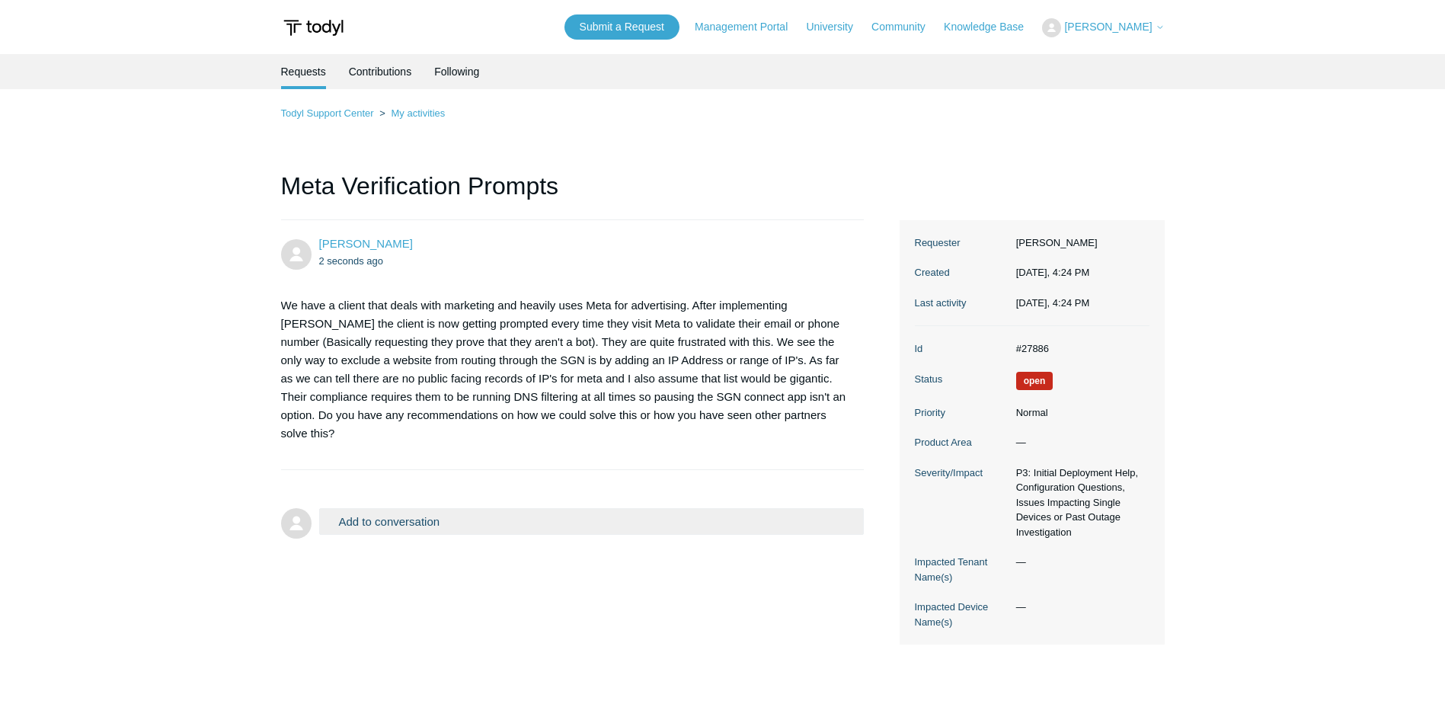
click at [1035, 352] on dd "#27886" at bounding box center [1078, 348] width 141 height 15
copy dd "27886"
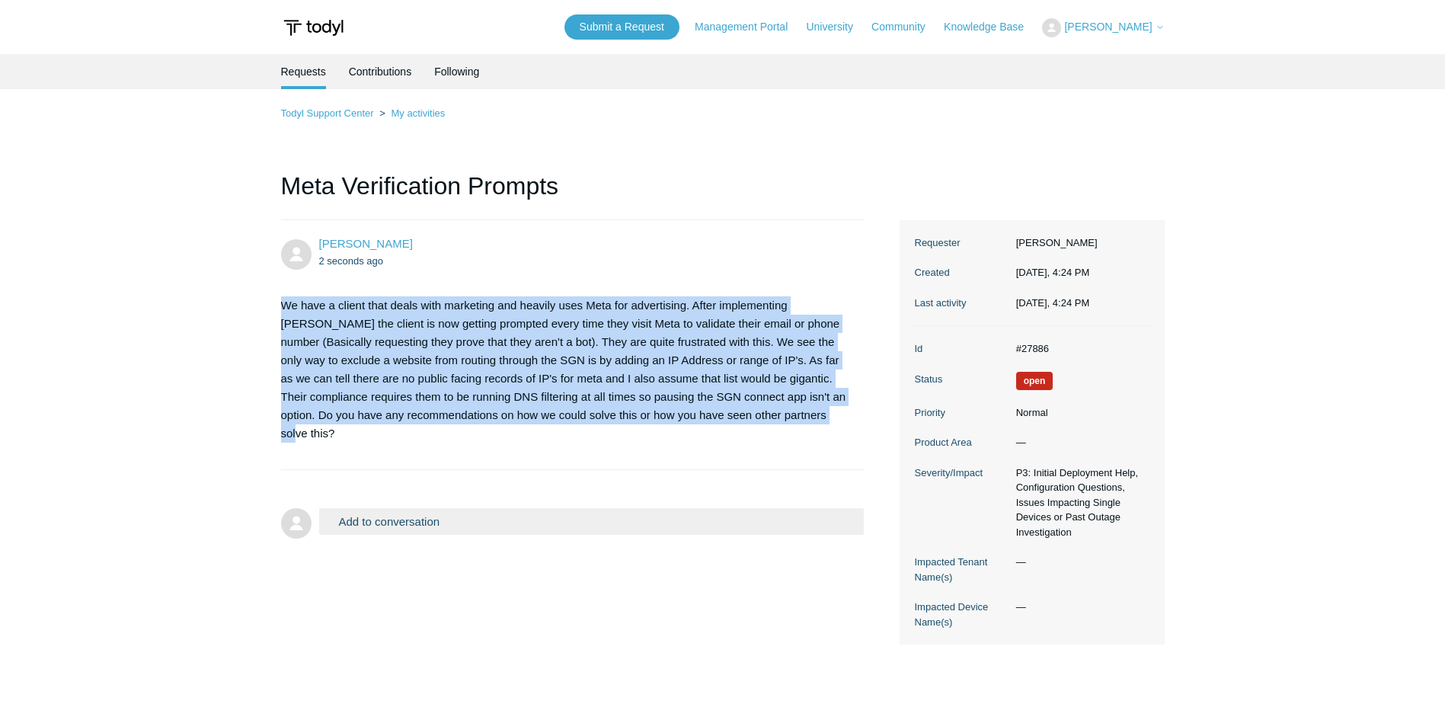
drag, startPoint x: 820, startPoint y: 428, endPoint x: 254, endPoint y: 310, distance: 578.1
click at [254, 310] on main "Requests Contributions Following Todyl Support Center My activities Meta Verifi…" at bounding box center [722, 371] width 1445 height 634
copy p "We have a client that deals with marketing and heavily uses Meta for advertisin…"
